Goal: Information Seeking & Learning: Learn about a topic

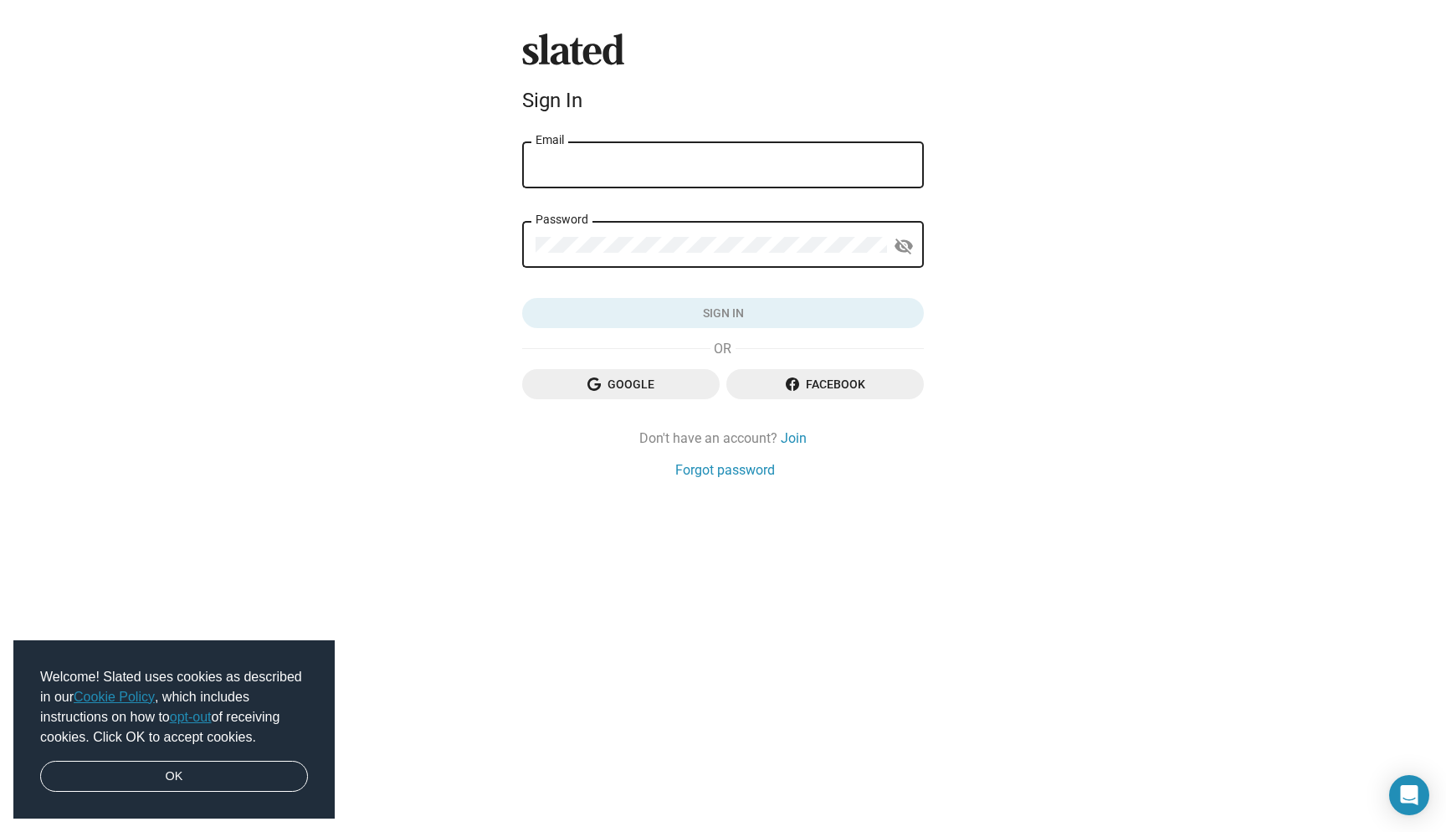
click at [631, 226] on div "Password" at bounding box center [712, 242] width 352 height 49
click at [647, 167] on input "dpg" at bounding box center [723, 165] width 375 height 15
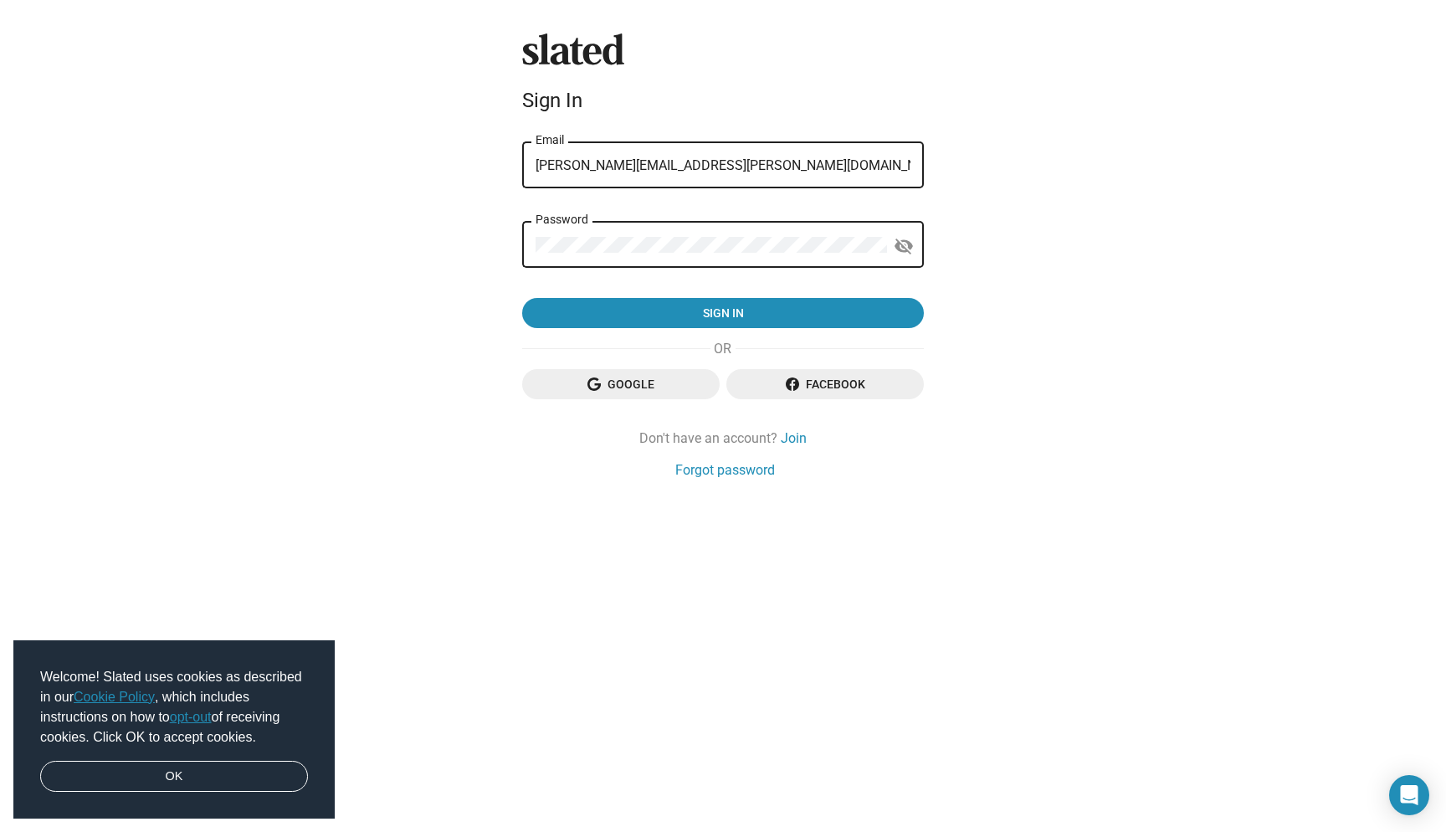
type input "[PERSON_NAME][EMAIL_ADDRESS][PERSON_NAME][DOMAIN_NAME]"
click at [723, 313] on button "Sign in" at bounding box center [723, 313] width 402 height 30
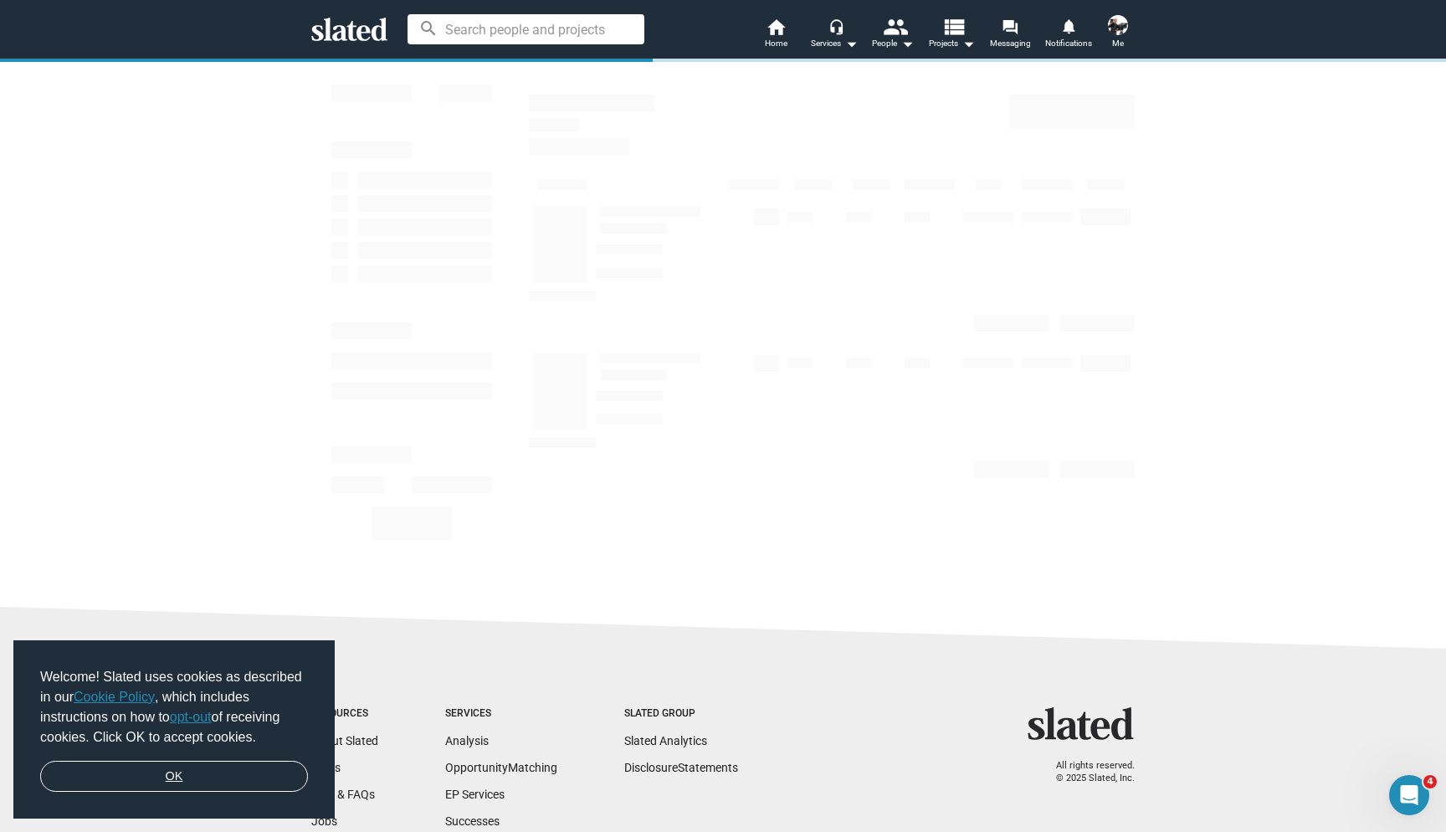
click at [254, 778] on link "OK" at bounding box center [174, 777] width 268 height 32
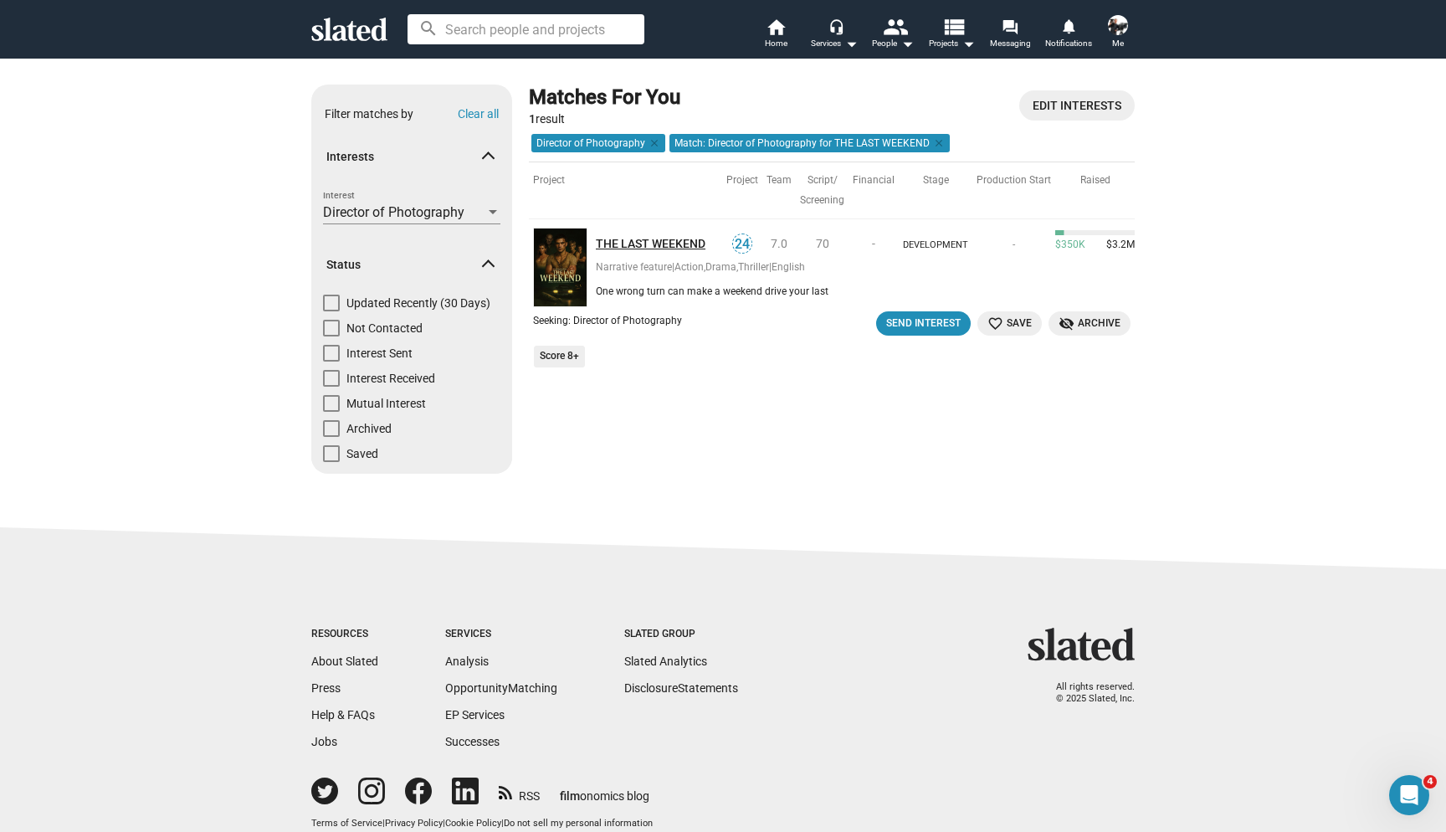
click at [658, 238] on link "THE LAST WEEKEND" at bounding box center [659, 244] width 126 height 16
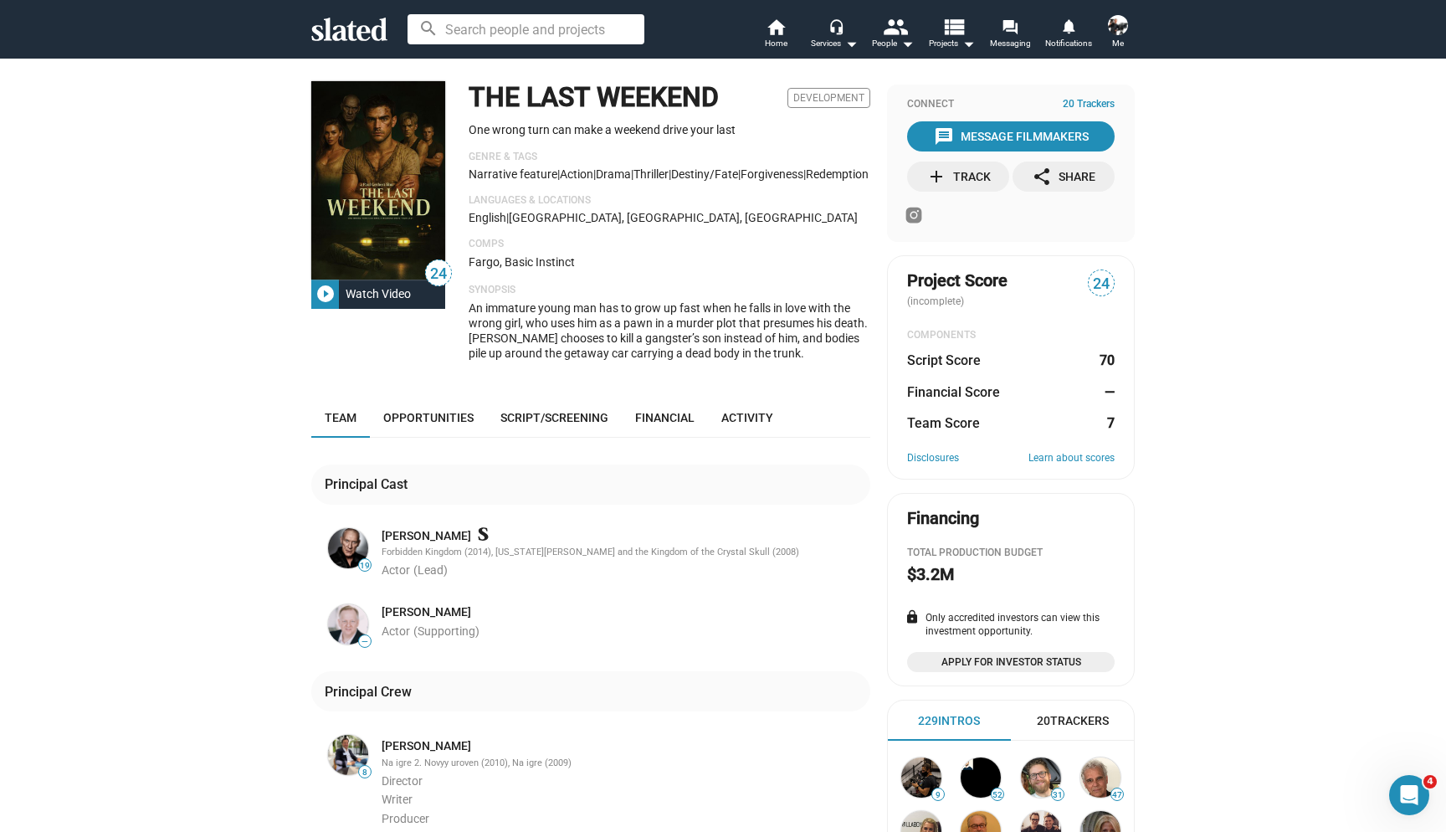
click at [343, 289] on div "Watch Video" at bounding box center [378, 294] width 79 height 30
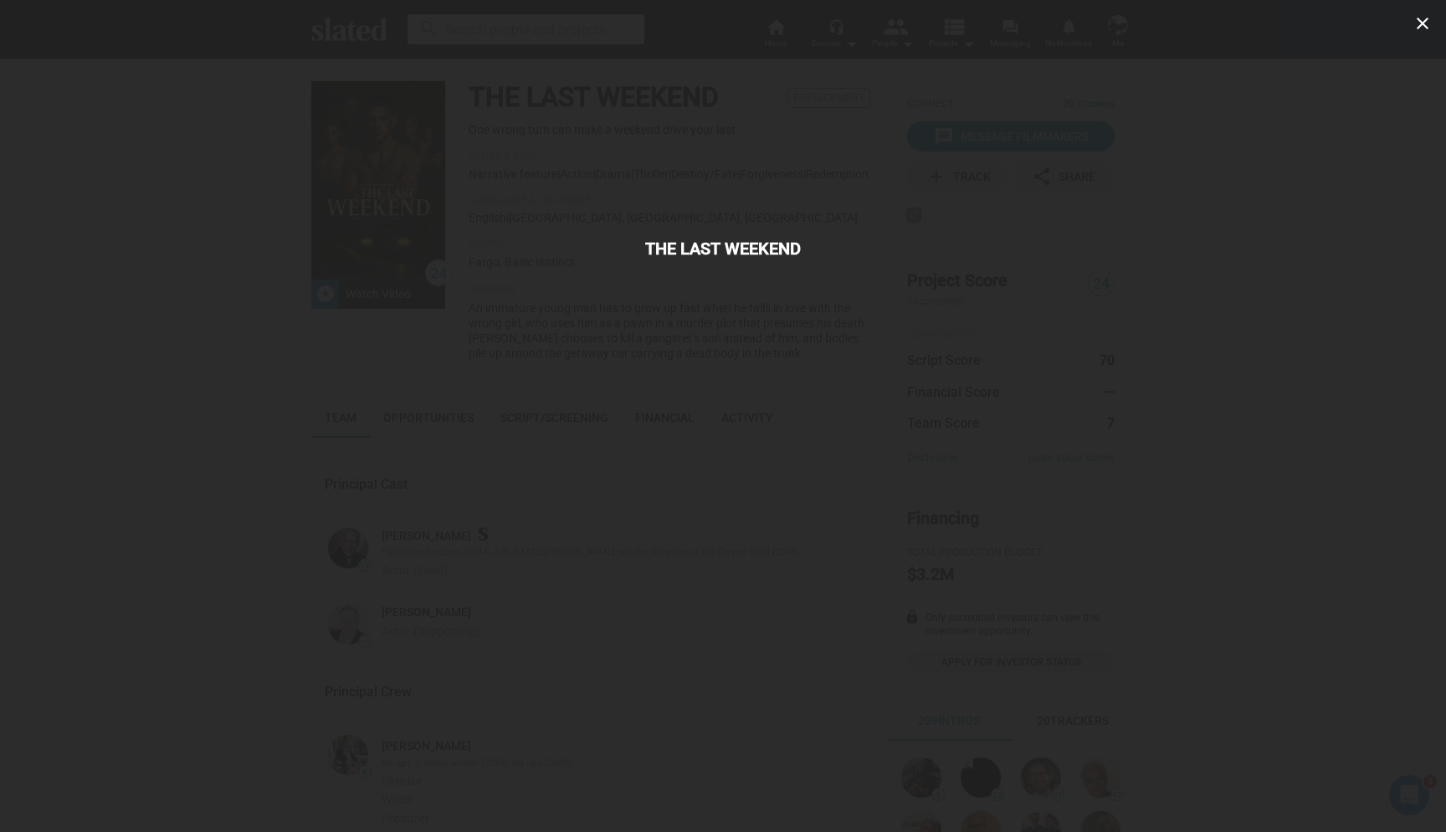
click at [278, 384] on div "close THE LAST WEEKEND" at bounding box center [723, 416] width 1446 height 832
